Goal: Task Accomplishment & Management: Complete application form

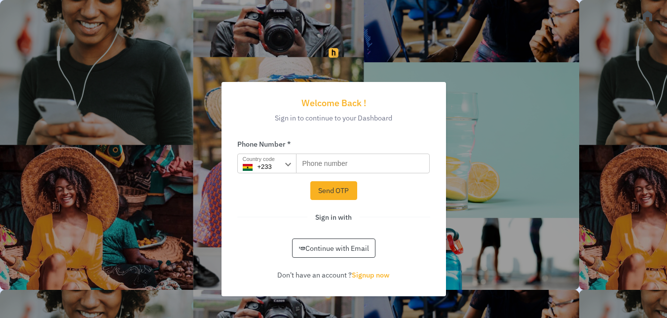
scroll to position [0, 0]
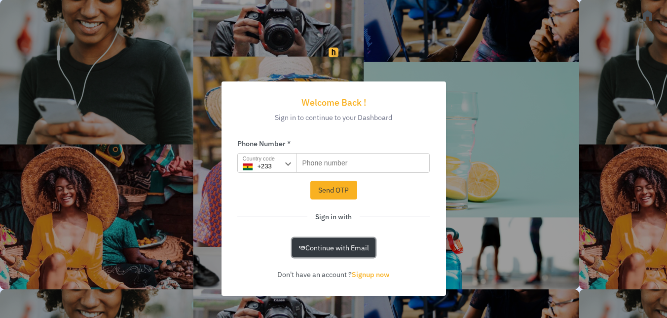
click at [342, 255] on button "Continue with Email" at bounding box center [333, 247] width 83 height 19
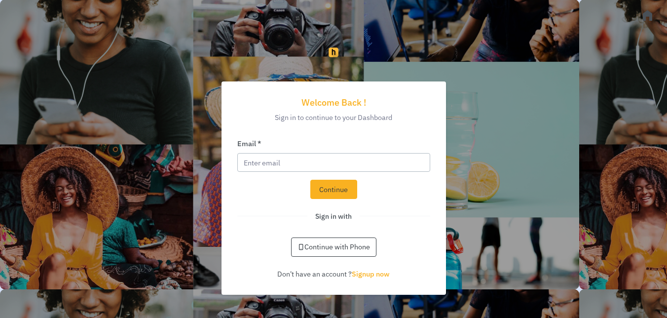
click at [289, 163] on input "Email *" at bounding box center [333, 162] width 193 height 19
click at [354, 65] on button "Later" at bounding box center [354, 63] width 44 height 25
click at [329, 162] on input "jurence@zormor" at bounding box center [333, 162] width 193 height 19
type input "[EMAIL_ADDRESS][DOMAIN_NAME]"
click at [348, 190] on button "Continue" at bounding box center [333, 189] width 47 height 19
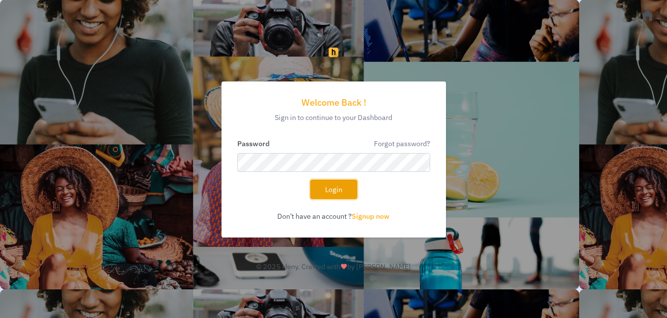
click at [340, 189] on button "Login" at bounding box center [333, 189] width 47 height 19
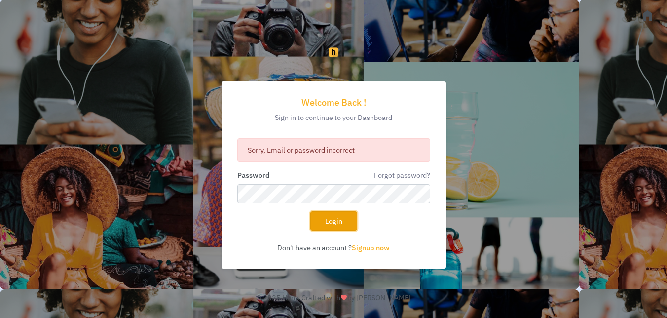
click at [344, 223] on button "Login" at bounding box center [333, 220] width 47 height 19
click at [400, 175] on link "Forgot password?" at bounding box center [402, 174] width 56 height 9
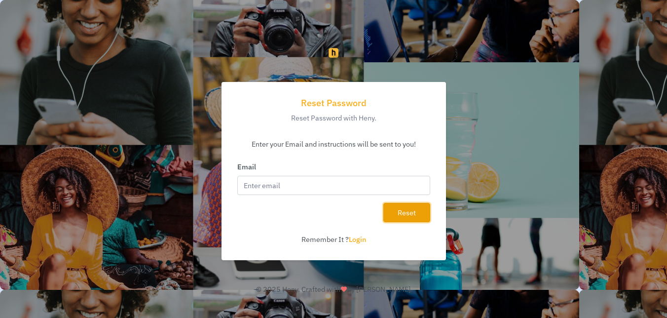
click at [395, 210] on button "Reset" at bounding box center [406, 212] width 47 height 19
click at [351, 189] on input "Email" at bounding box center [333, 185] width 193 height 19
type input "[EMAIL_ADDRESS][DOMAIN_NAME]"
click at [398, 212] on button "Reset" at bounding box center [406, 212] width 47 height 19
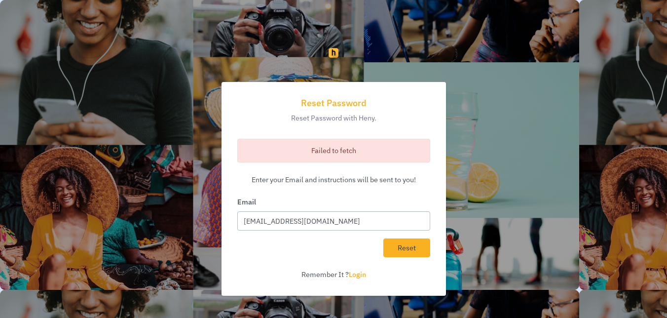
drag, startPoint x: 341, startPoint y: 222, endPoint x: 189, endPoint y: 229, distance: 152.7
click at [189, 229] on div "Reset Password Reset Password with Heny. Failed to fetch Enter your Email and i…" at bounding box center [333, 192] width 563 height 291
click at [356, 276] on link "Login" at bounding box center [357, 273] width 17 height 9
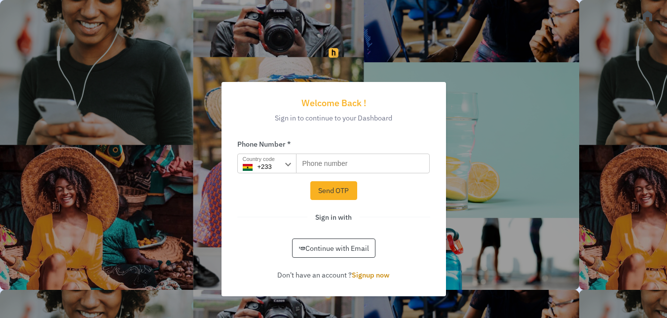
click at [375, 273] on link "Signup now" at bounding box center [371, 274] width 38 height 9
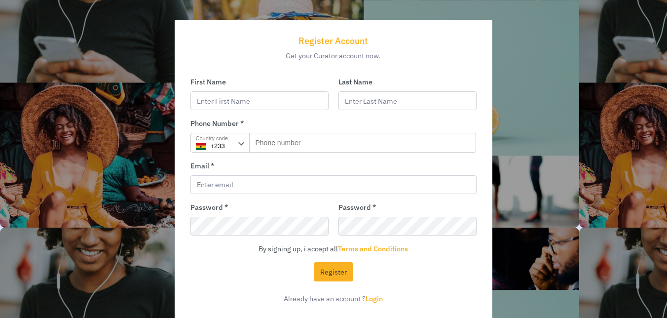
scroll to position [72, 0]
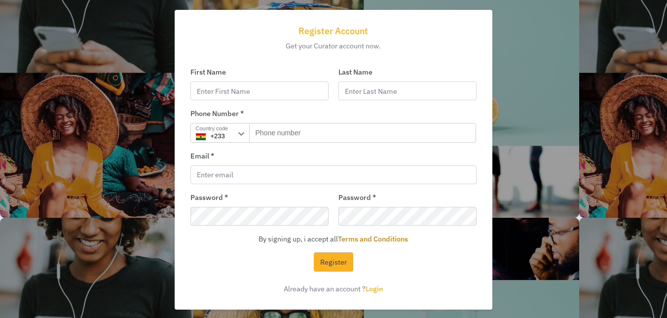
click at [378, 240] on link "Terms and Conditions" at bounding box center [373, 238] width 70 height 9
click at [421, 98] on input "Last Name" at bounding box center [408, 90] width 138 height 19
click at [345, 253] on button "Register" at bounding box center [333, 261] width 39 height 19
